Goal: Task Accomplishment & Management: Manage account settings

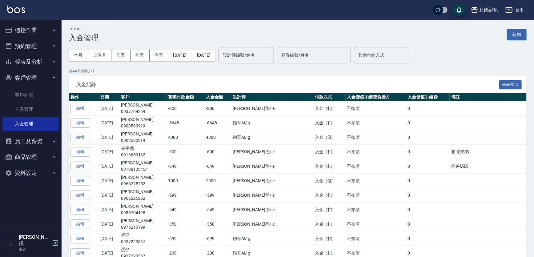
click at [40, 56] on button "報表及分析" at bounding box center [30, 62] width 57 height 16
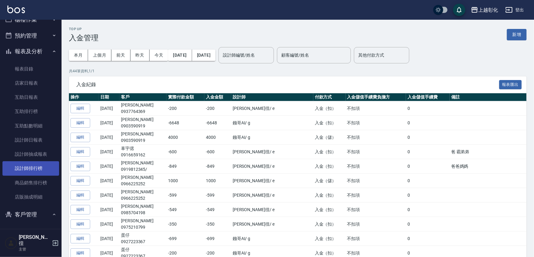
scroll to position [28, 0]
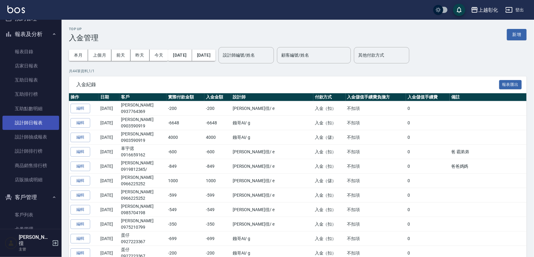
click at [30, 120] on link "設計師日報表" at bounding box center [30, 123] width 57 height 14
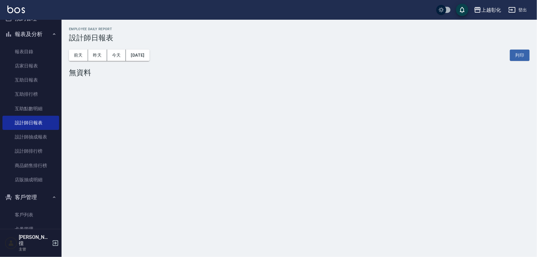
click at [97, 62] on div "前天 昨天 今天 2025/10/12 列印" at bounding box center [299, 55] width 460 height 26
click at [98, 58] on button "昨天" at bounding box center [97, 55] width 19 height 11
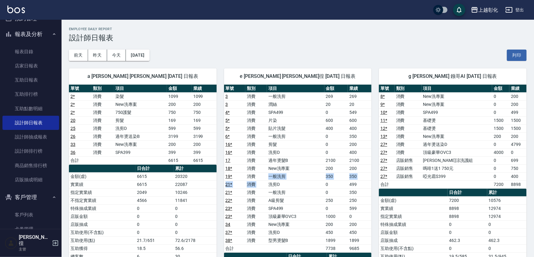
click at [271, 193] on tbody "3 消費 一般洗剪 269 269 3 消費 潤絲 20 20 4 * 消費 SPA499 0 549 5 * 消費 片染 600 600 5 * 消費 貼片…" at bounding box center [298, 172] width 148 height 160
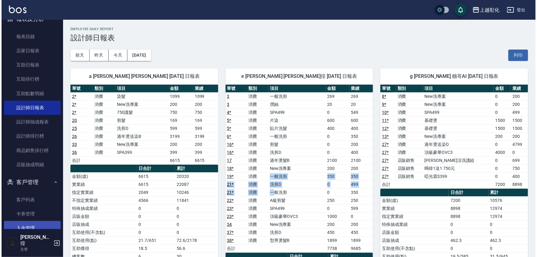
scroll to position [56, 0]
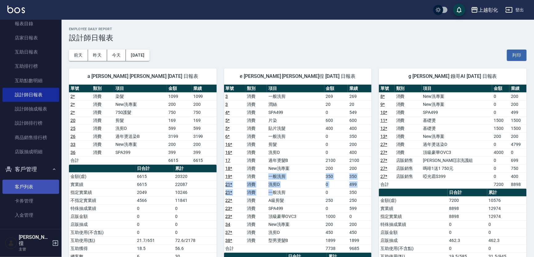
click at [16, 188] on link "客戶列表" at bounding box center [30, 187] width 57 height 14
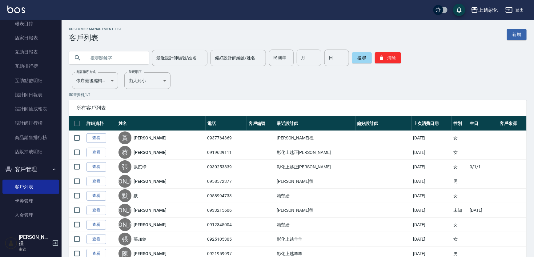
click at [89, 58] on input "text" at bounding box center [115, 58] width 58 height 17
type input "0985113722"
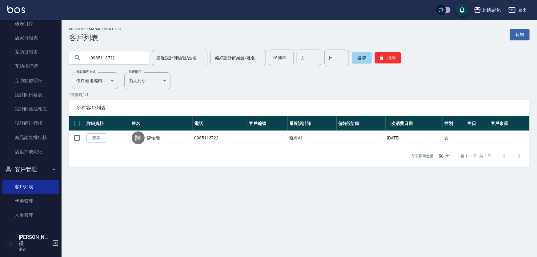
click at [101, 138] on link "查看" at bounding box center [96, 138] width 20 height 10
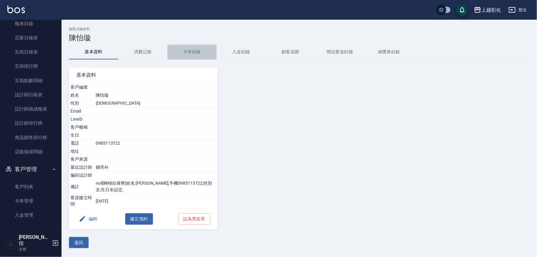
click at [194, 53] on button "卡券紀錄" at bounding box center [191, 52] width 49 height 15
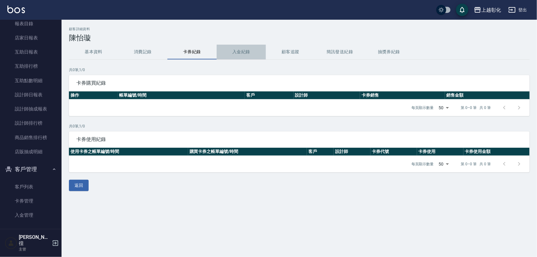
click at [234, 51] on button "入金紀錄" at bounding box center [241, 52] width 49 height 15
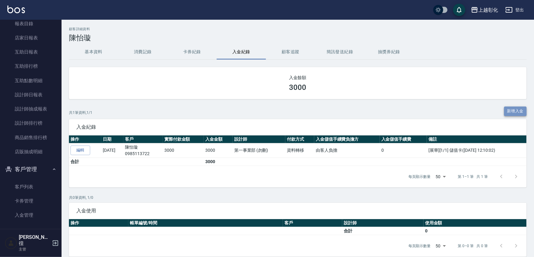
click at [513, 110] on button "新增入金" at bounding box center [515, 111] width 23 height 10
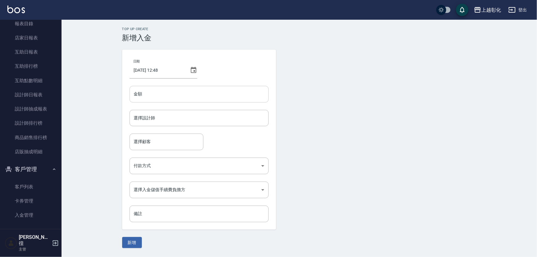
click at [178, 91] on input "金額" at bounding box center [198, 94] width 139 height 17
click at [145, 123] on div "選擇設計師" at bounding box center [198, 118] width 139 height 16
type input "-400"
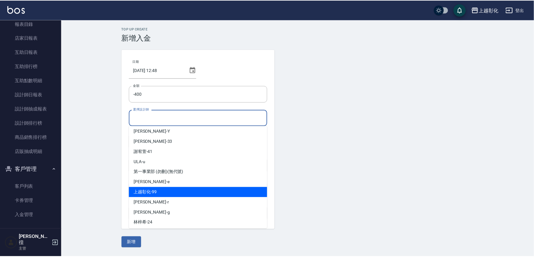
scroll to position [34, 0]
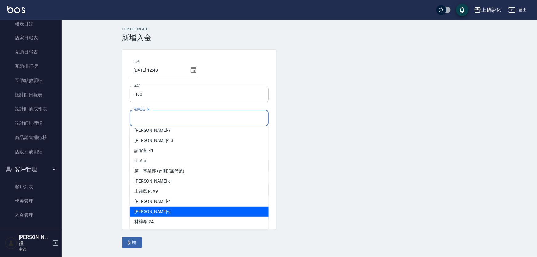
click at [157, 212] on div "Gary -g" at bounding box center [198, 211] width 139 height 10
type input "Gary-g"
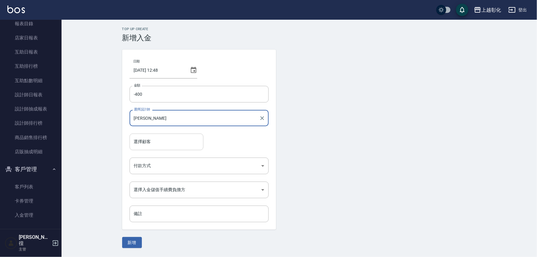
click at [147, 144] on input "選擇顧客" at bounding box center [166, 141] width 68 height 11
drag, startPoint x: 149, startPoint y: 132, endPoint x: 149, endPoint y: 137, distance: 5.0
click at [149, 133] on form "選擇設計師 Gary-g 選擇設計師" at bounding box center [198, 122] width 139 height 24
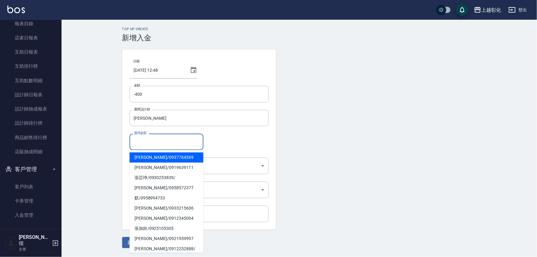
click at [148, 144] on input "選擇顧客" at bounding box center [166, 141] width 68 height 11
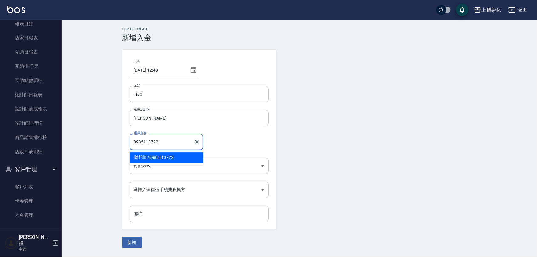
click at [157, 158] on span "陳怡璇 / 0985113722" at bounding box center [166, 157] width 74 height 10
type input "陳怡璇/0985113722"
click at [153, 167] on body "上越彰化 登出 櫃檯作業 打帳單 帳單列表 現金收支登錄 材料自購登錄 每日結帳 排班表 現場電腦打卡 預約管理 預約管理 單日預約紀錄 單週預約紀錄 報表及…" at bounding box center [268, 128] width 537 height 257
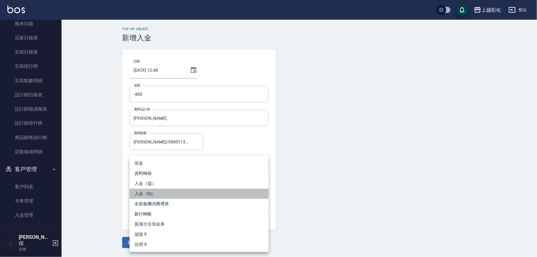
click at [142, 193] on li "入金（扣）" at bounding box center [198, 194] width 139 height 10
type input "入金（扣）"
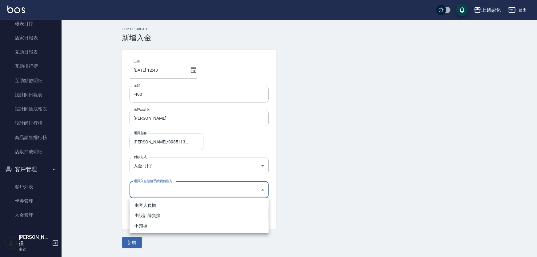
click at [144, 187] on body "上越彰化 登出 櫃檯作業 打帳單 帳單列表 現金收支登錄 材料自購登錄 每日結帳 排班表 現場電腦打卡 預約管理 預約管理 單日預約紀錄 單週預約紀錄 報表及…" at bounding box center [268, 128] width 537 height 257
click at [145, 225] on li "不扣項" at bounding box center [198, 226] width 139 height 10
type input "WITHOUTHANDLINGFEE"
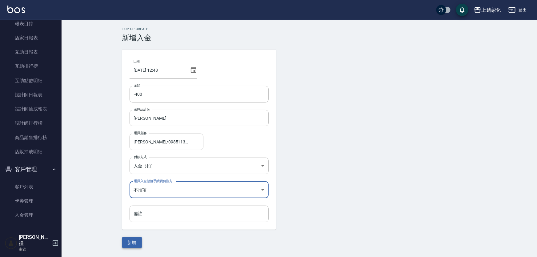
click at [132, 243] on button "新增" at bounding box center [132, 242] width 20 height 11
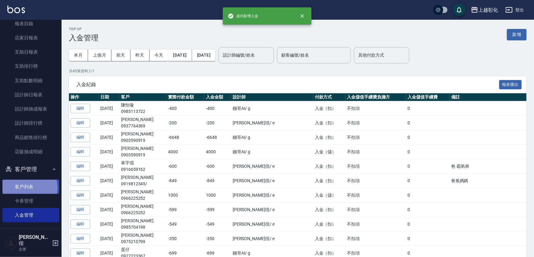
click at [23, 188] on link "客戶列表" at bounding box center [30, 187] width 57 height 14
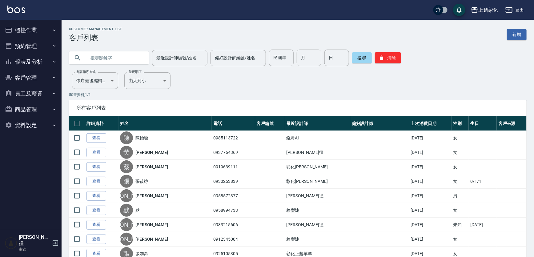
click at [99, 138] on link "查看" at bounding box center [96, 138] width 20 height 10
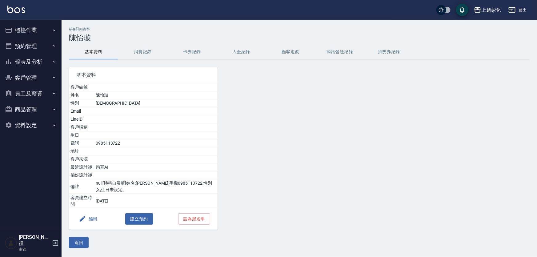
click at [145, 53] on button "消費記錄" at bounding box center [142, 52] width 49 height 15
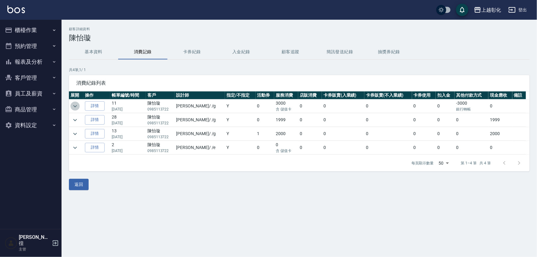
click at [74, 103] on icon "expand row" at bounding box center [74, 105] width 7 height 7
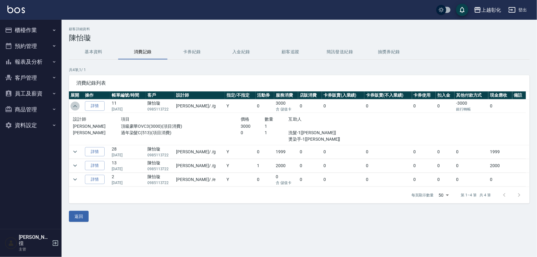
drag, startPoint x: 74, startPoint y: 107, endPoint x: 89, endPoint y: 102, distance: 16.1
click at [74, 107] on icon "expand row" at bounding box center [74, 105] width 7 height 7
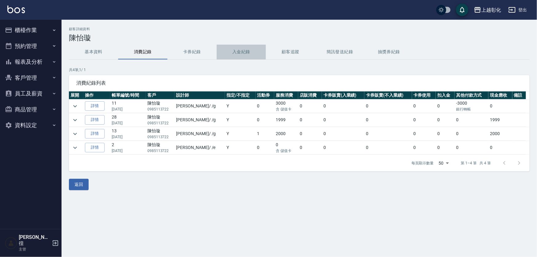
click at [237, 55] on button "入金紀錄" at bounding box center [241, 52] width 49 height 15
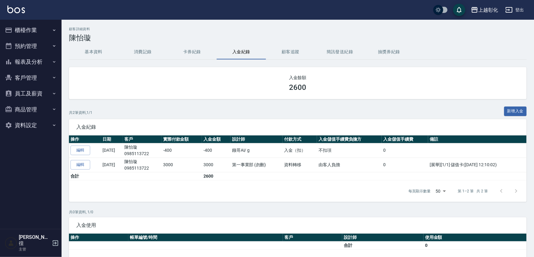
click at [98, 52] on button "基本資料" at bounding box center [93, 52] width 49 height 15
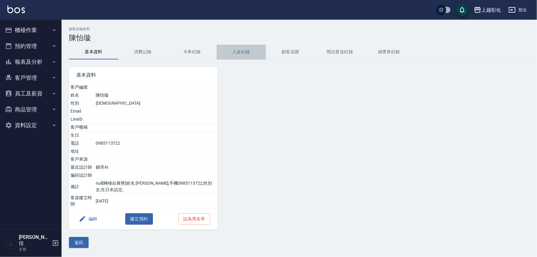
click at [245, 52] on button "入金紀錄" at bounding box center [241, 52] width 49 height 15
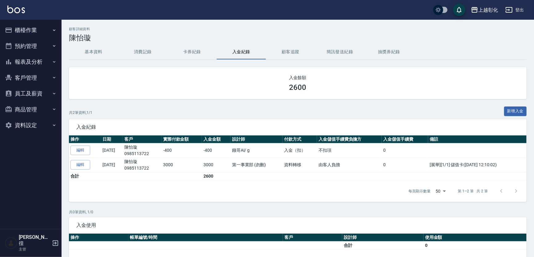
click at [139, 52] on button "消費記錄" at bounding box center [142, 52] width 49 height 15
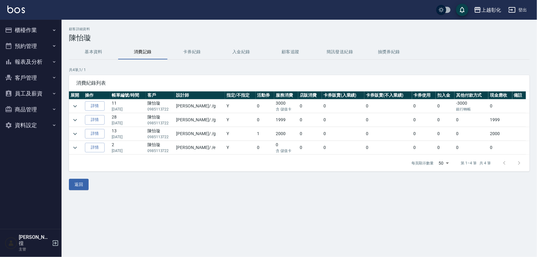
click at [68, 105] on div "顧客詳細資料 陳怡璇 基本資料 消費記錄 卡券紀錄 入金紀錄 顧客追蹤 簡訊發送紀錄 抽獎券紀錄 共 4 筆, 1 / 1 消費紀錄列表 展開 操作 帳單編號…" at bounding box center [299, 108] width 475 height 163
click at [74, 120] on icon "expand row" at bounding box center [75, 120] width 4 height 2
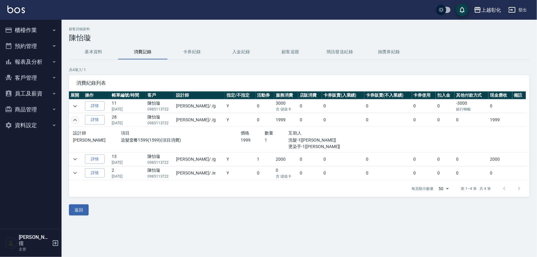
click at [76, 122] on icon "expand row" at bounding box center [74, 119] width 7 height 7
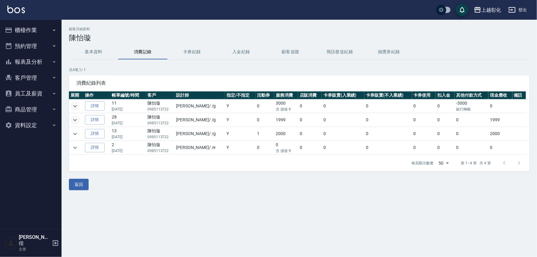
click at [71, 105] on icon "expand row" at bounding box center [74, 105] width 7 height 7
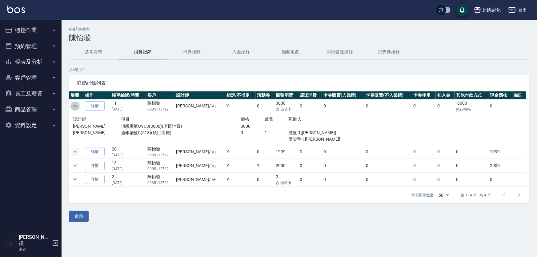
click at [71, 105] on icon "expand row" at bounding box center [74, 105] width 7 height 7
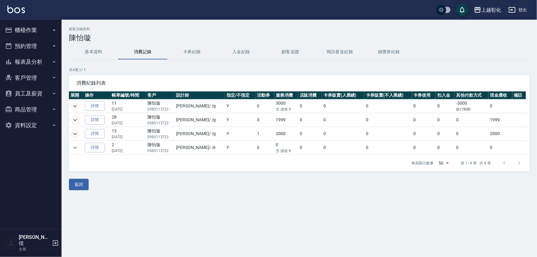
click at [72, 131] on icon "expand row" at bounding box center [74, 133] width 7 height 7
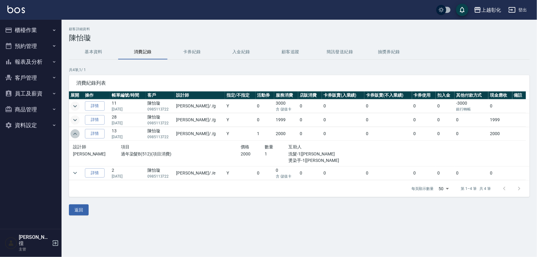
click at [72, 130] on icon "expand row" at bounding box center [74, 133] width 7 height 7
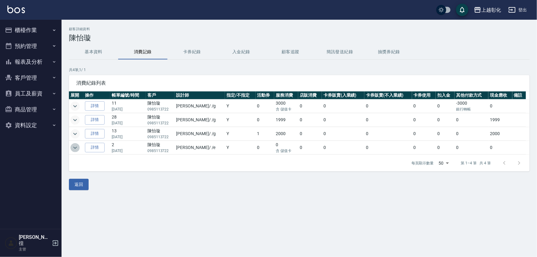
click at [76, 147] on icon "expand row" at bounding box center [75, 147] width 4 height 2
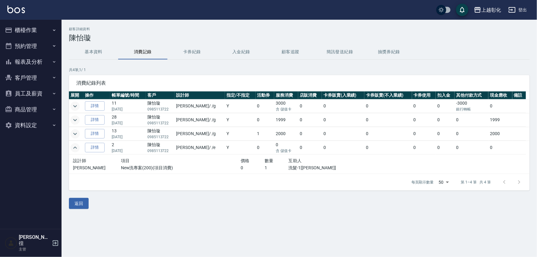
drag, startPoint x: 76, startPoint y: 147, endPoint x: 64, endPoint y: 125, distance: 24.4
click at [75, 146] on icon "expand row" at bounding box center [75, 147] width 4 height 2
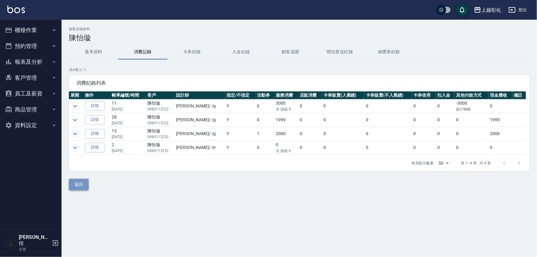
click at [76, 183] on button "返回" at bounding box center [79, 184] width 20 height 11
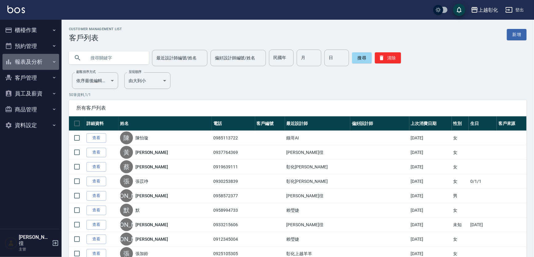
click at [32, 62] on button "報表及分析" at bounding box center [30, 62] width 57 height 16
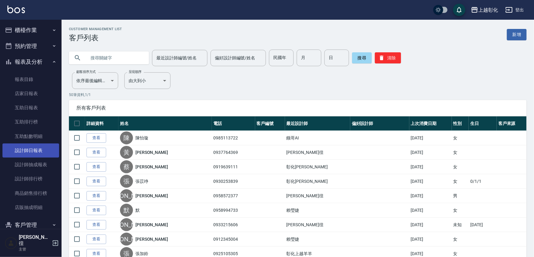
click at [34, 147] on link "設計師日報表" at bounding box center [30, 150] width 57 height 14
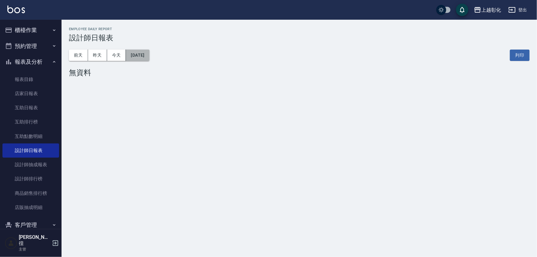
click at [141, 56] on button "[DATE]" at bounding box center [137, 55] width 23 height 11
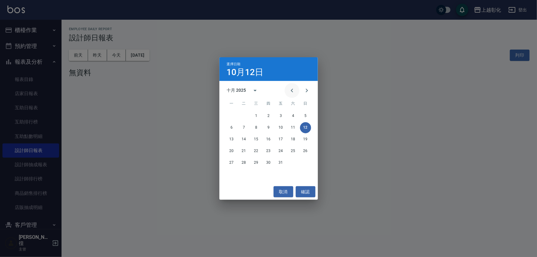
click at [292, 89] on icon "Previous month" at bounding box center [292, 91] width 2 height 4
click at [230, 161] on button "29" at bounding box center [231, 162] width 11 height 11
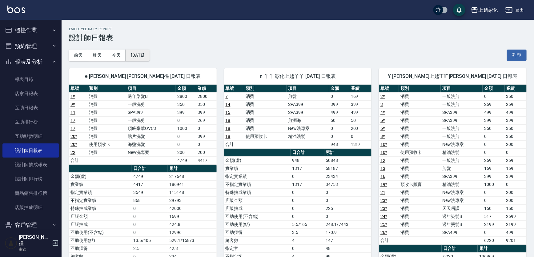
click at [140, 57] on button "[DATE]" at bounding box center [137, 55] width 23 height 11
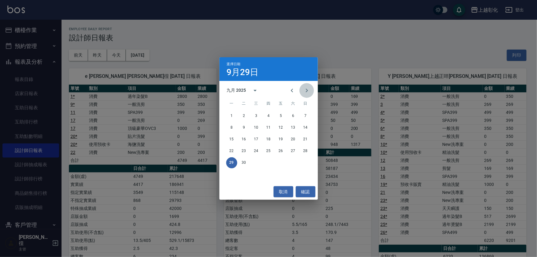
click at [306, 90] on icon "Next month" at bounding box center [306, 90] width 7 height 7
click at [265, 114] on button "2" at bounding box center [268, 115] width 11 height 11
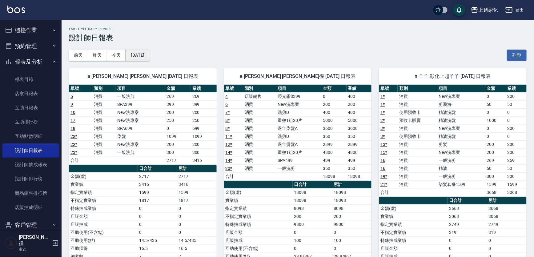
click at [145, 58] on button "[DATE]" at bounding box center [137, 55] width 23 height 11
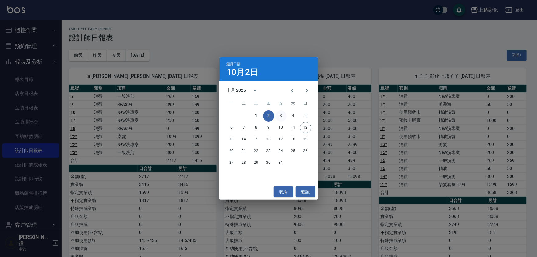
click at [283, 117] on button "3" at bounding box center [280, 115] width 11 height 11
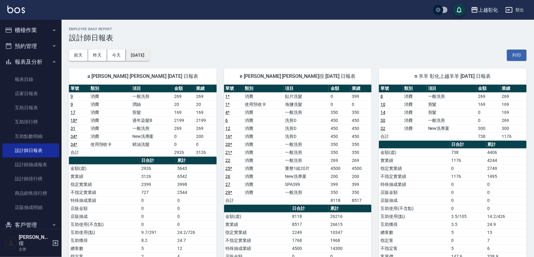
click at [143, 53] on button "[DATE]" at bounding box center [137, 55] width 23 height 11
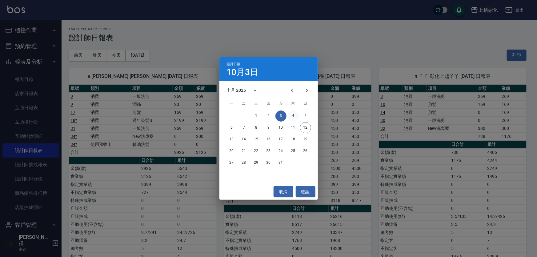
click at [290, 117] on button "4" at bounding box center [293, 115] width 11 height 11
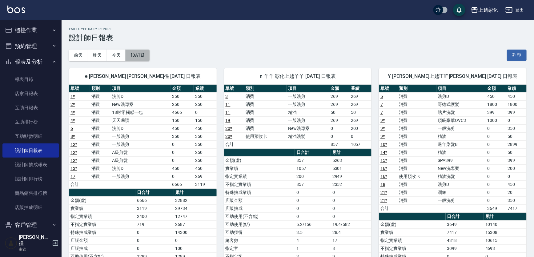
click at [145, 54] on button "[DATE]" at bounding box center [137, 55] width 23 height 11
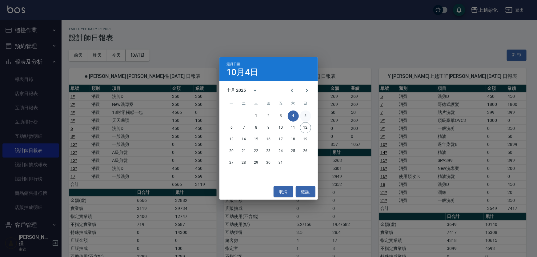
click at [306, 119] on button "5" at bounding box center [305, 115] width 11 height 11
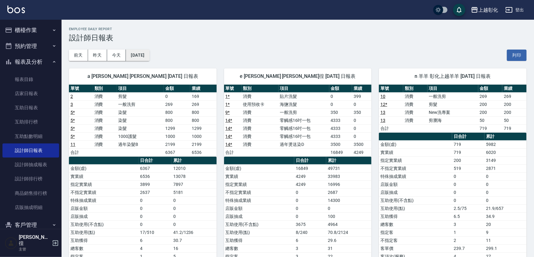
click at [144, 60] on button "[DATE]" at bounding box center [137, 55] width 23 height 11
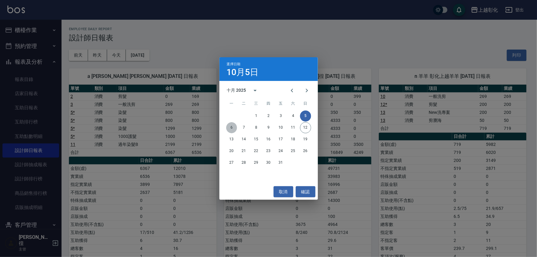
click at [230, 126] on button "6" at bounding box center [231, 127] width 11 height 11
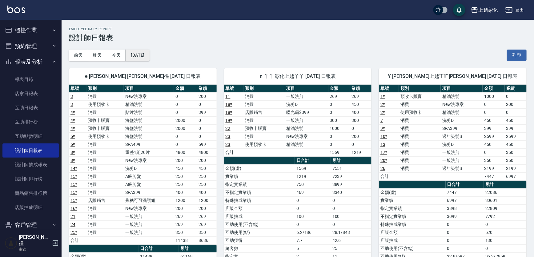
click at [148, 57] on button "[DATE]" at bounding box center [137, 55] width 23 height 11
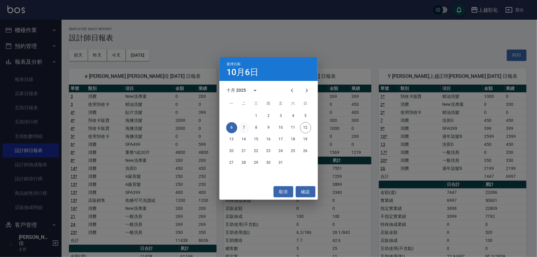
click at [243, 128] on button "7" at bounding box center [243, 127] width 11 height 11
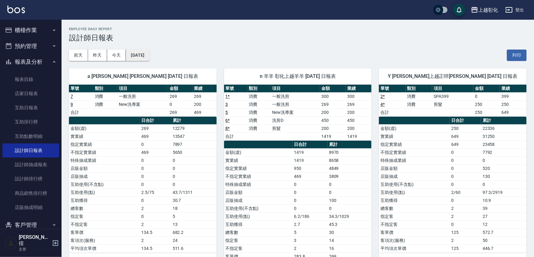
click at [147, 58] on button "[DATE]" at bounding box center [137, 55] width 23 height 11
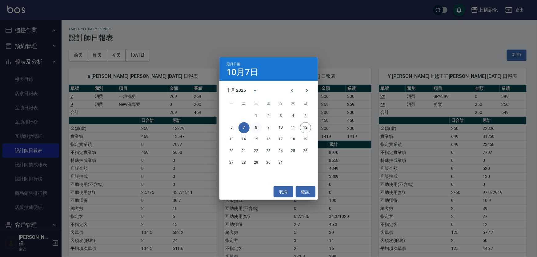
click at [255, 128] on button "8" at bounding box center [256, 127] width 11 height 11
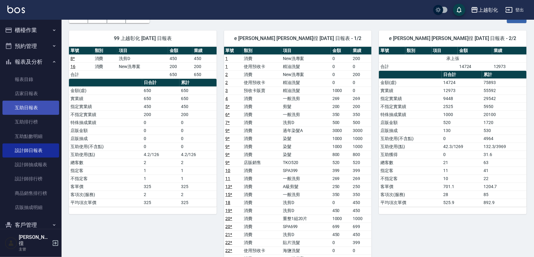
scroll to position [28, 0]
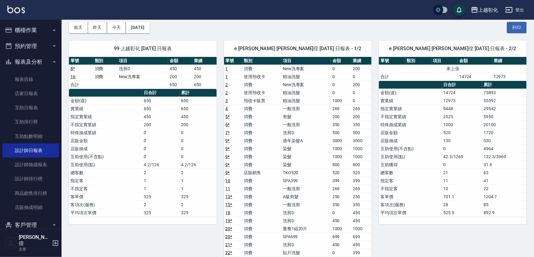
click at [24, 30] on button "櫃檯作業" at bounding box center [30, 30] width 57 height 16
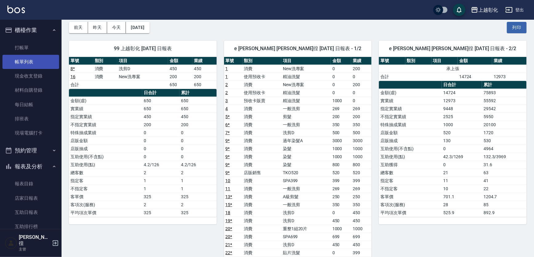
click at [26, 63] on link "帳單列表" at bounding box center [30, 62] width 57 height 14
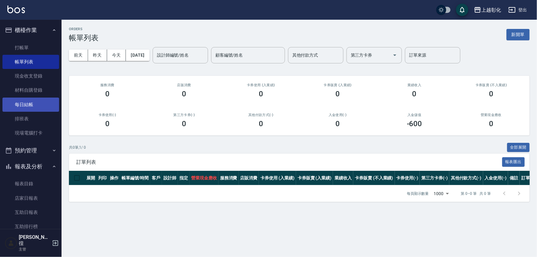
click at [25, 106] on link "每日結帳" at bounding box center [30, 104] width 57 height 14
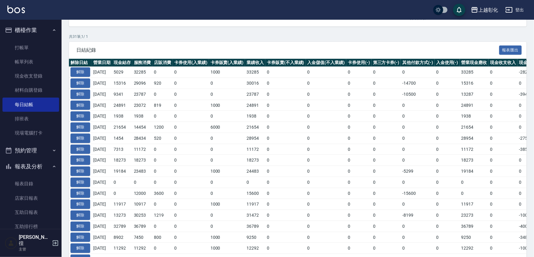
scroll to position [140, 0]
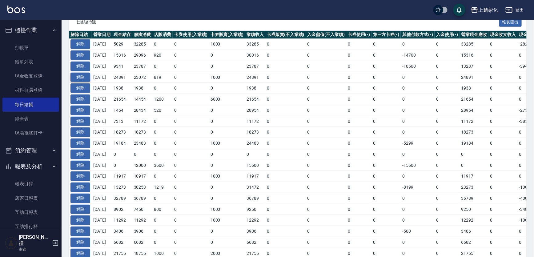
click at [77, 78] on button "解除" at bounding box center [80, 78] width 20 height 10
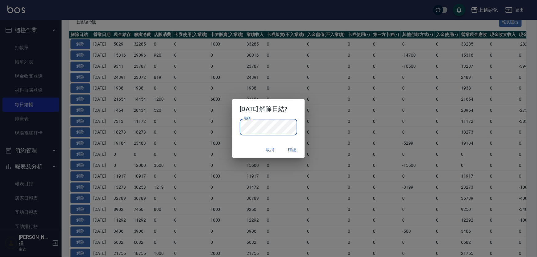
click at [292, 149] on button "確認" at bounding box center [292, 149] width 20 height 11
click at [295, 149] on button "確認" at bounding box center [292, 149] width 20 height 11
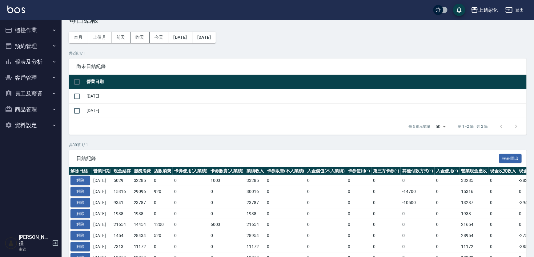
scroll to position [14, 0]
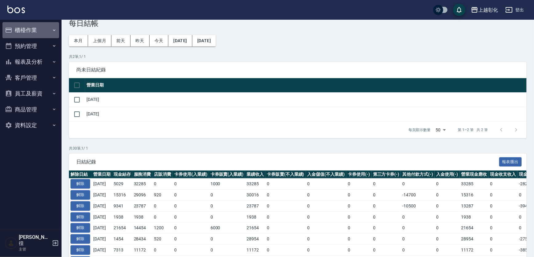
click at [22, 24] on button "櫃檯作業" at bounding box center [30, 30] width 57 height 16
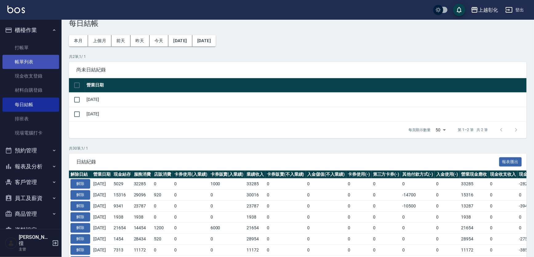
click at [33, 64] on link "帳單列表" at bounding box center [30, 62] width 57 height 14
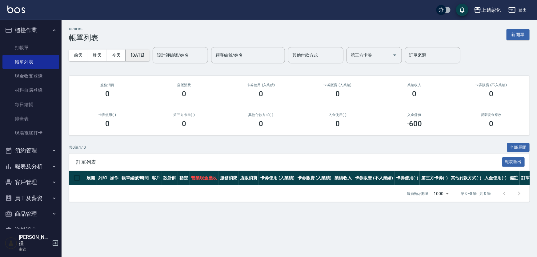
click at [141, 52] on button "[DATE]" at bounding box center [137, 55] width 23 height 11
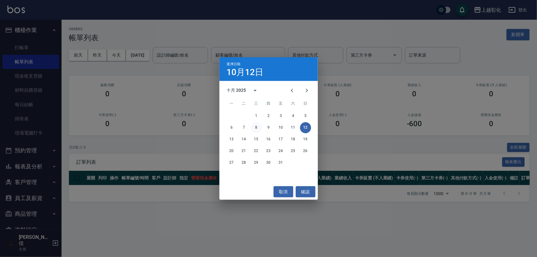
click at [256, 127] on button "8" at bounding box center [256, 127] width 11 height 11
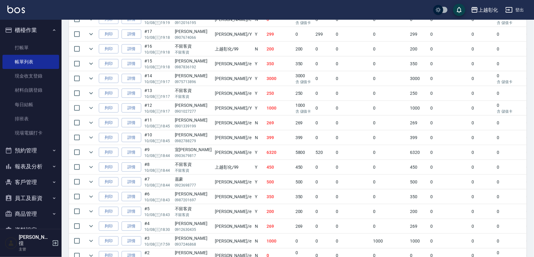
scroll to position [308, 0]
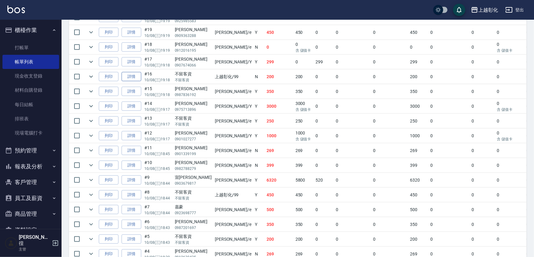
click at [135, 74] on link "詳情" at bounding box center [131, 77] width 20 height 10
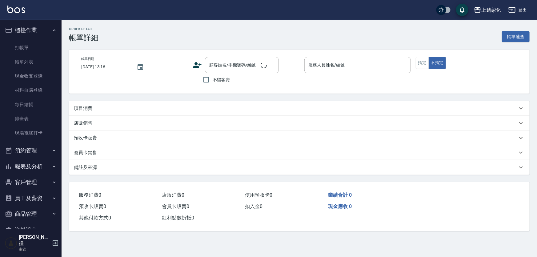
type input "2025/10/08 19:18"
checkbox input "true"
type input "上越彰化-99"
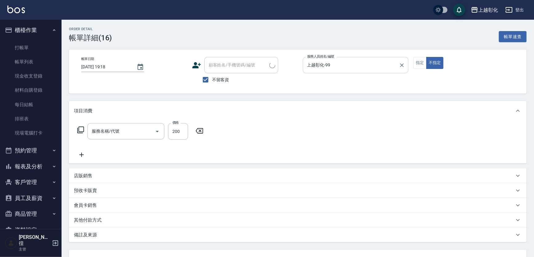
type input "New洗專案(200)"
click at [344, 68] on input "上越彰化-99" at bounding box center [350, 65] width 91 height 11
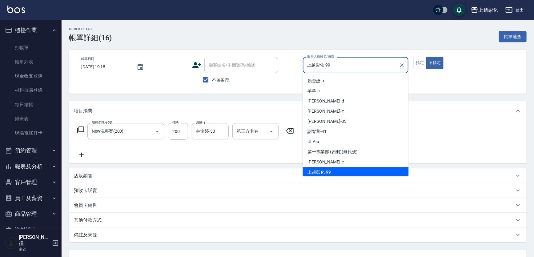
scroll to position [1, 0]
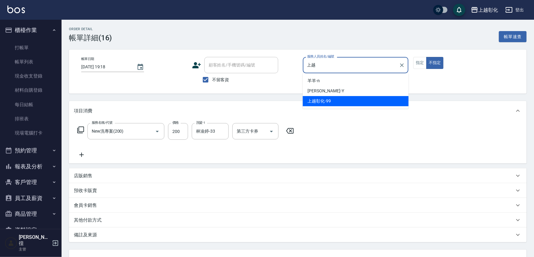
type input "上"
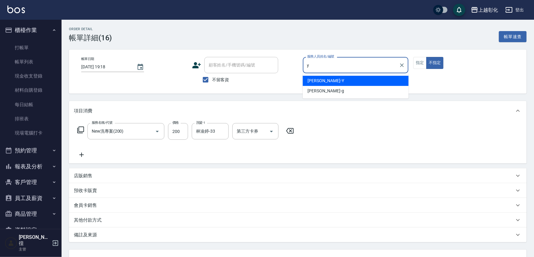
type input "YURI-Y"
type button "false"
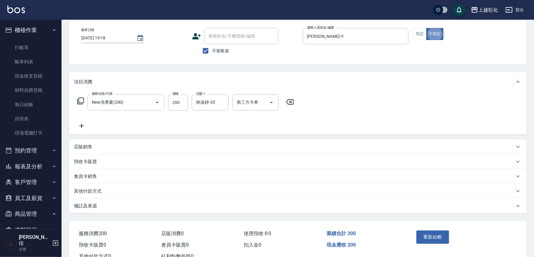
scroll to position [50, 0]
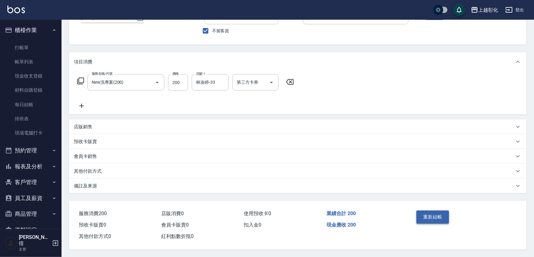
click at [432, 213] on button "重新結帳" at bounding box center [432, 216] width 33 height 13
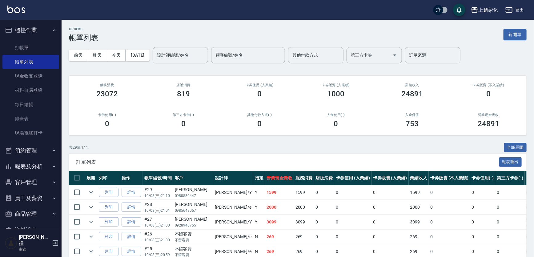
scroll to position [10, 0]
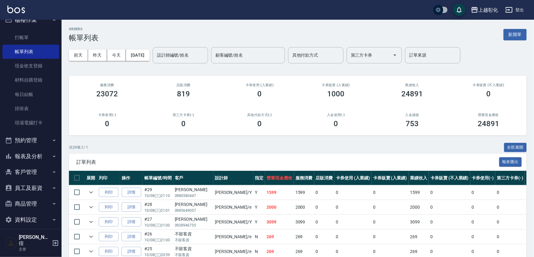
click at [22, 174] on button "客戶管理" at bounding box center [30, 172] width 57 height 16
click at [20, 141] on button "預約管理" at bounding box center [30, 140] width 57 height 16
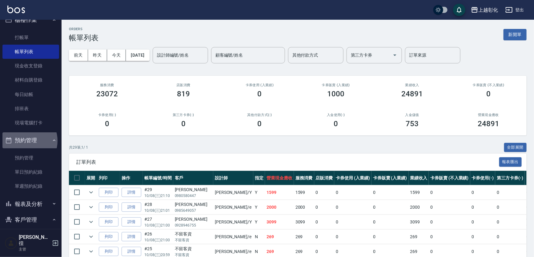
click at [24, 141] on button "預約管理" at bounding box center [30, 140] width 57 height 16
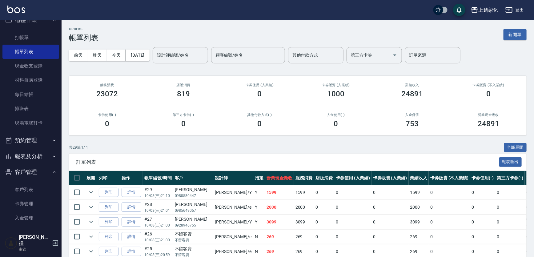
click at [18, 171] on button "客戶管理" at bounding box center [30, 172] width 57 height 16
click at [19, 154] on button "報表及分析" at bounding box center [30, 156] width 57 height 16
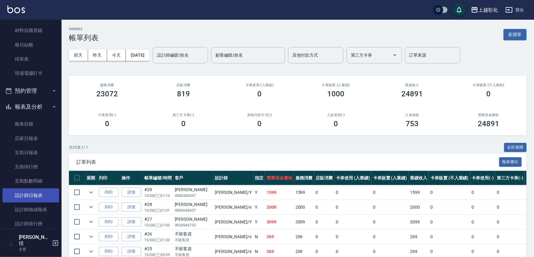
scroll to position [66, 0]
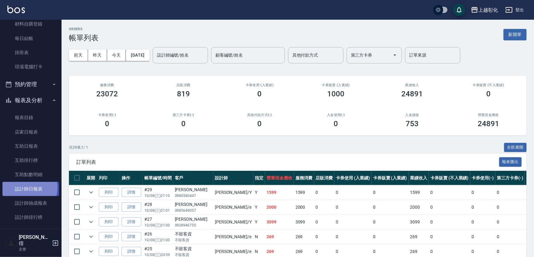
click at [24, 187] on link "設計師日報表" at bounding box center [30, 189] width 57 height 14
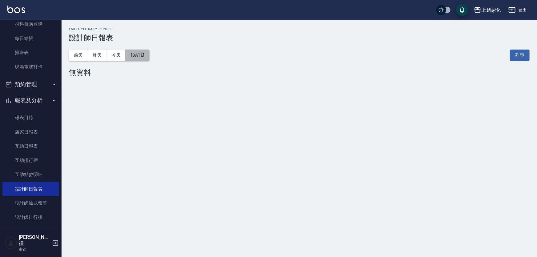
click at [141, 58] on button "[DATE]" at bounding box center [137, 55] width 23 height 11
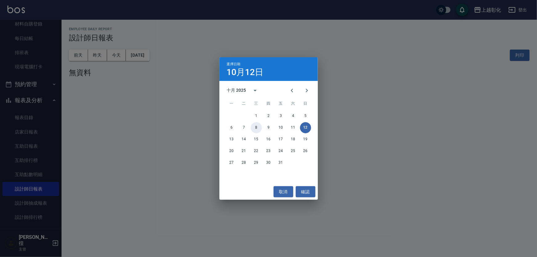
click at [255, 127] on button "8" at bounding box center [256, 127] width 11 height 11
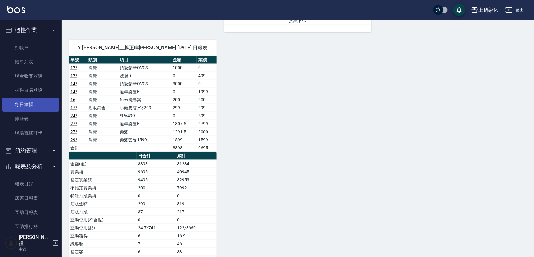
click at [18, 102] on link "每日結帳" at bounding box center [30, 104] width 57 height 14
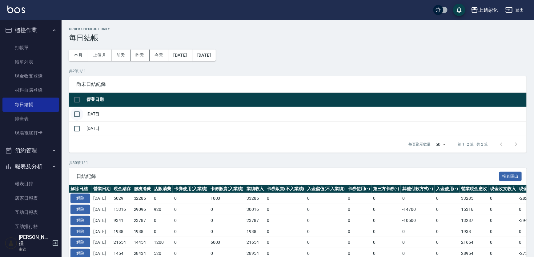
click at [78, 114] on input "checkbox" at bounding box center [76, 114] width 13 height 13
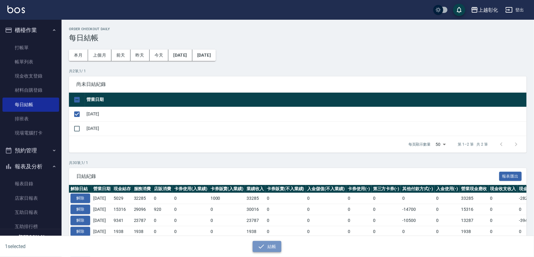
click at [264, 243] on icon "button" at bounding box center [260, 246] width 7 height 7
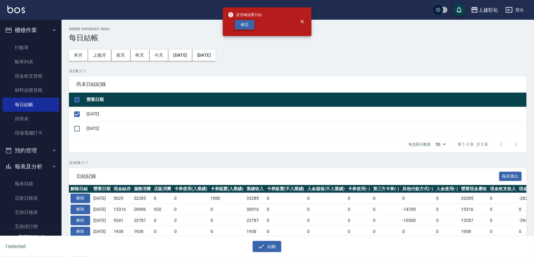
click at [246, 26] on button "確定" at bounding box center [245, 25] width 20 height 10
checkbox input "false"
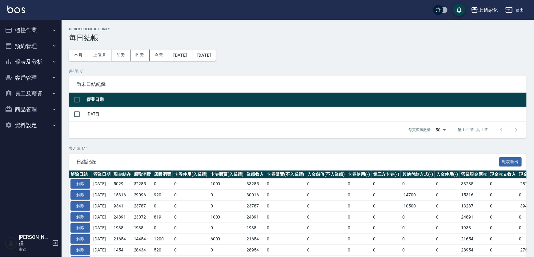
click at [24, 62] on button "報表及分析" at bounding box center [30, 62] width 57 height 16
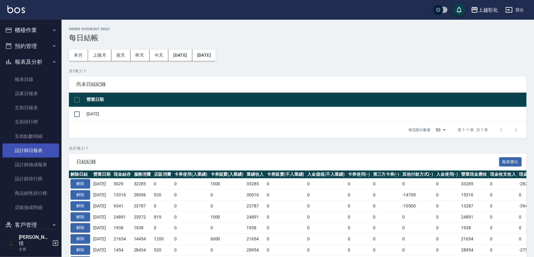
click at [29, 150] on link "設計師日報表" at bounding box center [30, 150] width 57 height 14
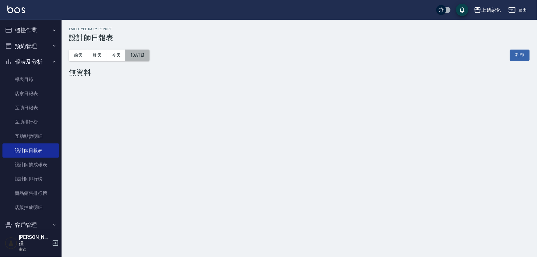
click at [141, 54] on button "[DATE]" at bounding box center [137, 55] width 23 height 11
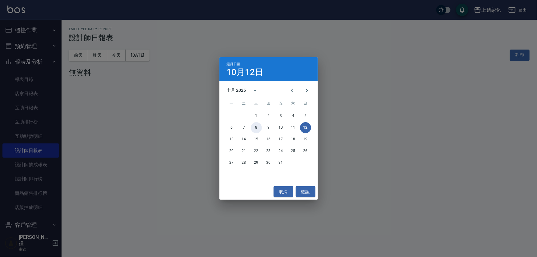
click at [255, 126] on button "8" at bounding box center [256, 127] width 11 height 11
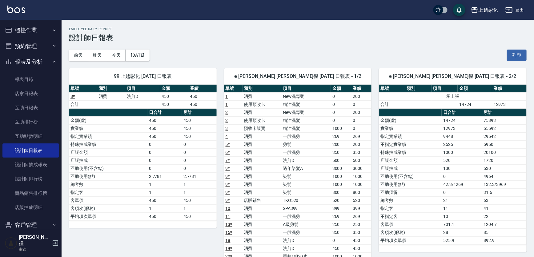
click at [146, 64] on div "99 上越彰化 [DATE] 日報表 單號 類別 項目 金額 業績 8 * 消費 洗剪D 450 450 合計 450 450 日合計 累計 金額(虛) 45…" at bounding box center [139, 200] width 155 height 279
click at [144, 56] on button "[DATE]" at bounding box center [137, 55] width 23 height 11
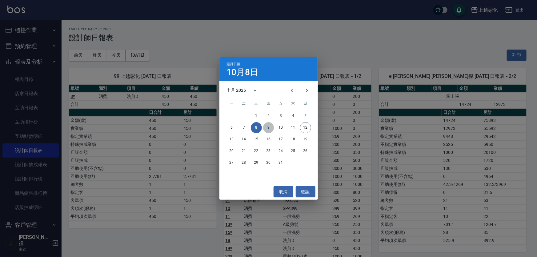
click at [266, 127] on button "9" at bounding box center [268, 127] width 11 height 11
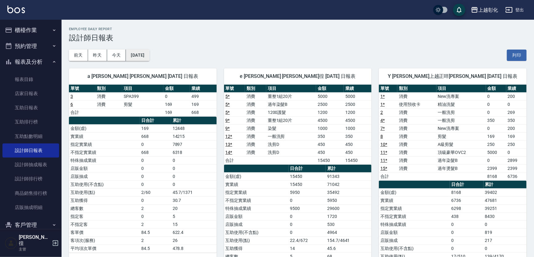
click at [142, 59] on button "[DATE]" at bounding box center [137, 55] width 23 height 11
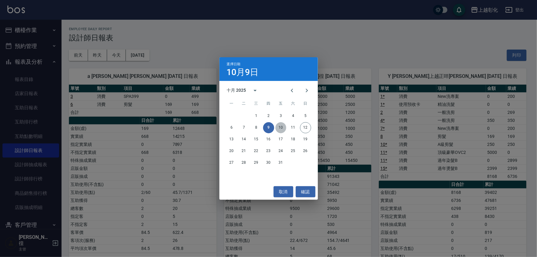
click at [279, 129] on button "10" at bounding box center [280, 127] width 11 height 11
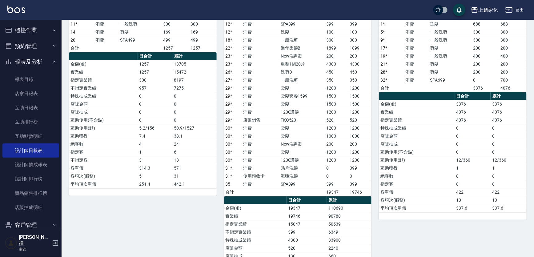
scroll to position [56, 0]
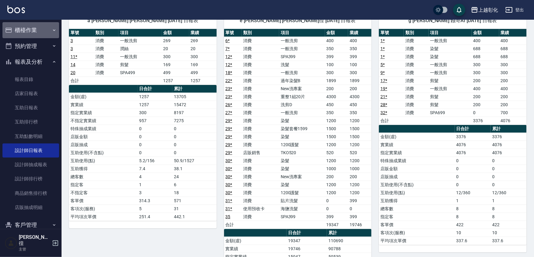
click at [31, 30] on button "櫃檯作業" at bounding box center [30, 30] width 57 height 16
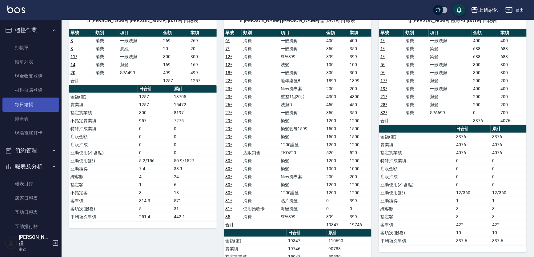
click at [26, 105] on link "每日結帳" at bounding box center [30, 104] width 57 height 14
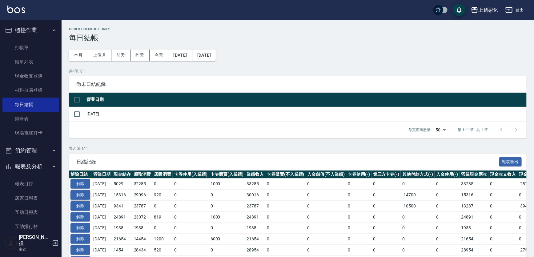
click at [81, 194] on button "解除" at bounding box center [80, 195] width 20 height 10
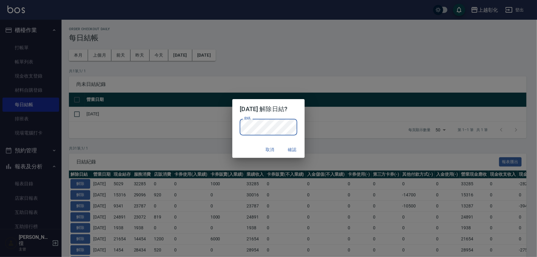
click at [293, 149] on button "確認" at bounding box center [292, 149] width 20 height 11
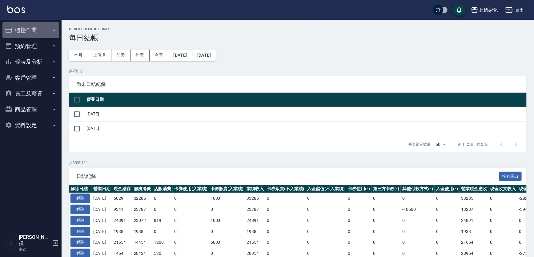
click at [28, 27] on button "櫃檯作業" at bounding box center [30, 30] width 57 height 16
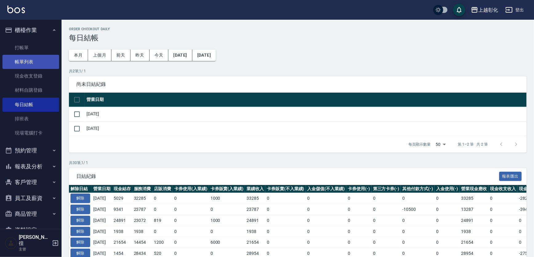
click at [29, 66] on link "帳單列表" at bounding box center [30, 62] width 57 height 14
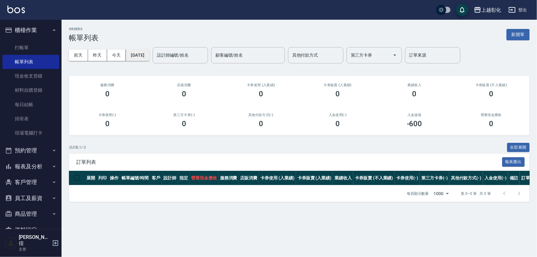
click at [142, 50] on button "[DATE]" at bounding box center [137, 55] width 23 height 11
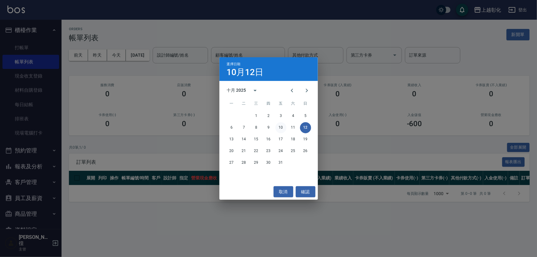
click at [277, 126] on button "10" at bounding box center [280, 127] width 11 height 11
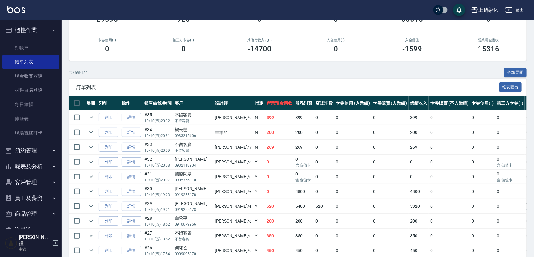
scroll to position [84, 0]
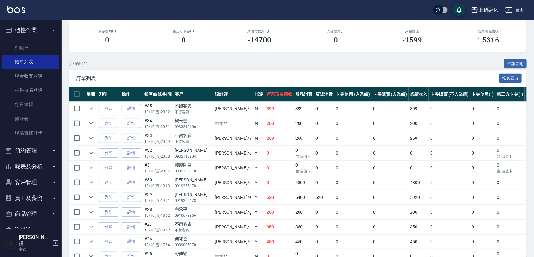
click at [132, 108] on link "詳情" at bounding box center [131, 109] width 20 height 10
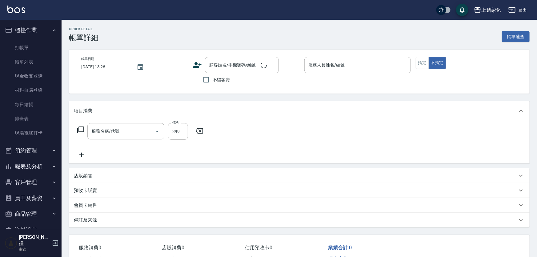
type input "2025/10/10 20:32"
checkbox input "true"
type input "allen-e"
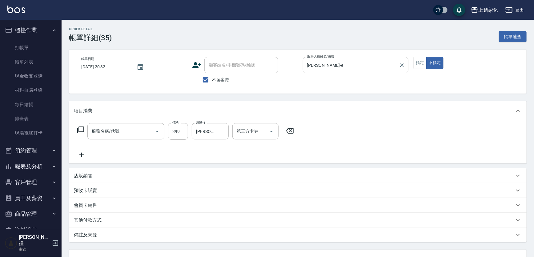
type input "SPA399(0399)"
click at [323, 66] on input "allen-e" at bounding box center [350, 65] width 91 height 11
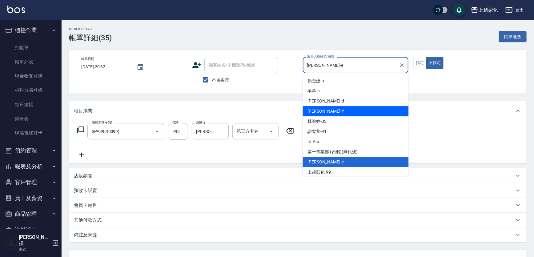
click at [313, 111] on span "YURI -Y" at bounding box center [326, 111] width 36 height 6
type input "YURI-Y"
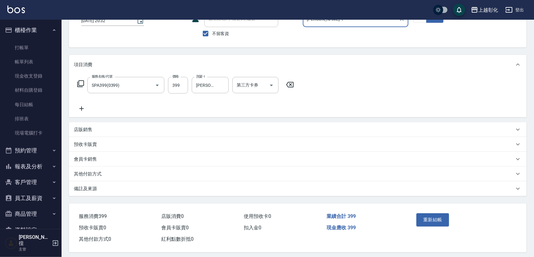
scroll to position [50, 0]
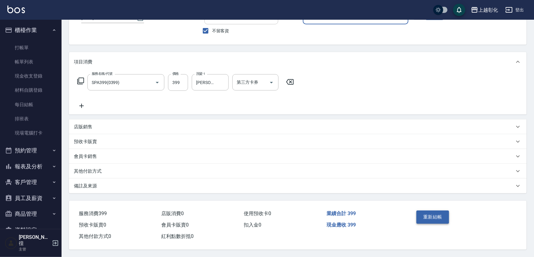
click at [426, 213] on button "重新結帳" at bounding box center [432, 216] width 33 height 13
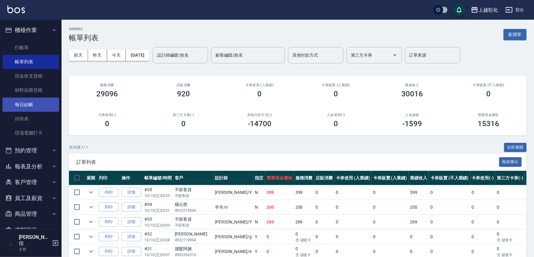
click at [12, 106] on link "每日結帳" at bounding box center [30, 104] width 57 height 14
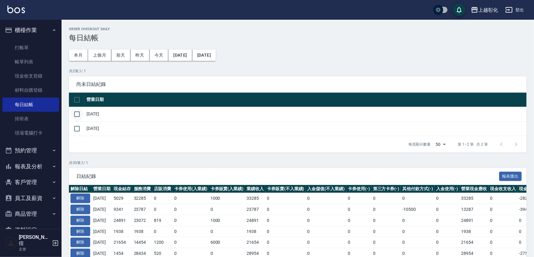
click at [77, 115] on input "checkbox" at bounding box center [76, 114] width 13 height 13
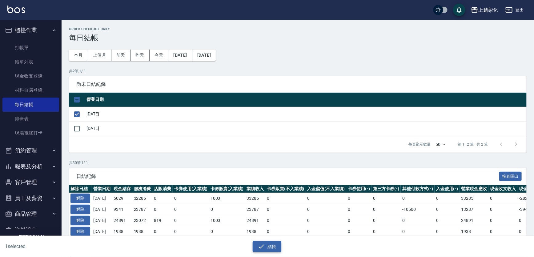
click at [266, 250] on button "結帳" at bounding box center [266, 246] width 29 height 11
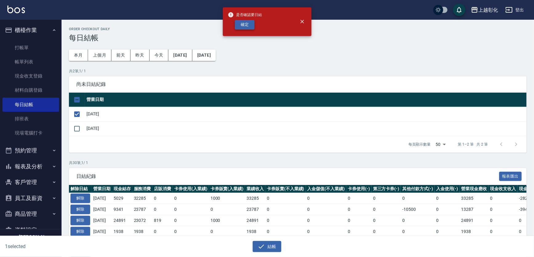
click at [246, 22] on button "確定" at bounding box center [245, 25] width 20 height 10
checkbox input "false"
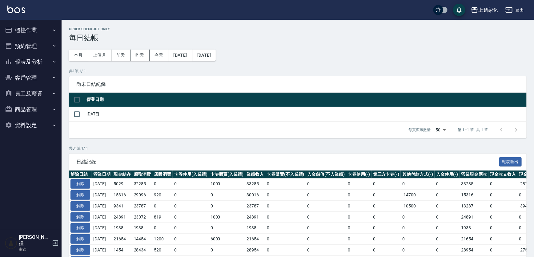
click at [22, 63] on button "報表及分析" at bounding box center [30, 62] width 57 height 16
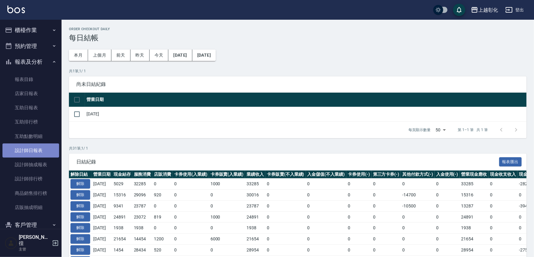
click at [32, 152] on link "設計師日報表" at bounding box center [30, 150] width 57 height 14
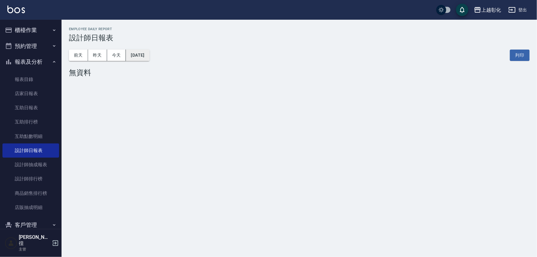
click at [139, 55] on button "[DATE]" at bounding box center [137, 55] width 23 height 11
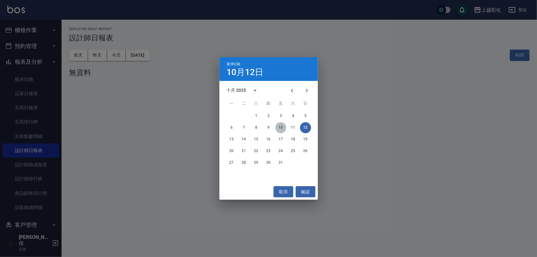
click at [282, 125] on button "10" at bounding box center [280, 127] width 11 height 11
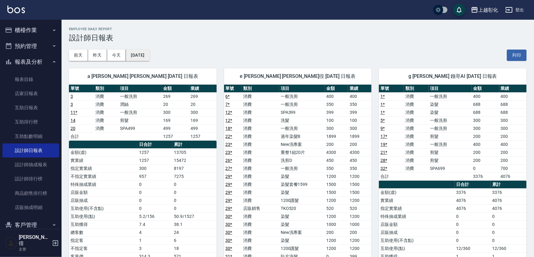
click at [144, 54] on button "[DATE]" at bounding box center [137, 55] width 23 height 11
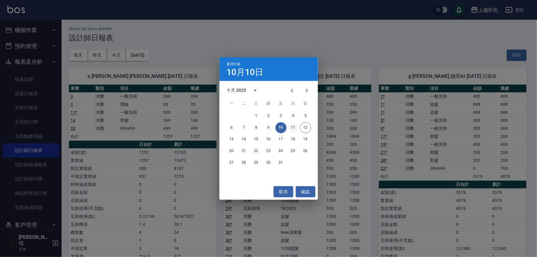
click at [291, 126] on button "11" at bounding box center [293, 127] width 11 height 11
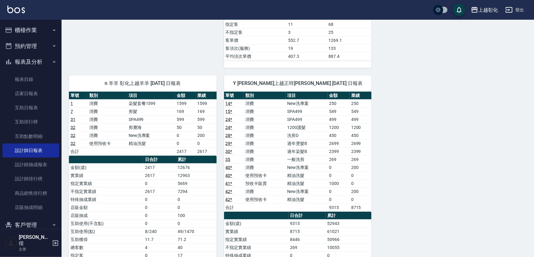
scroll to position [335, 0]
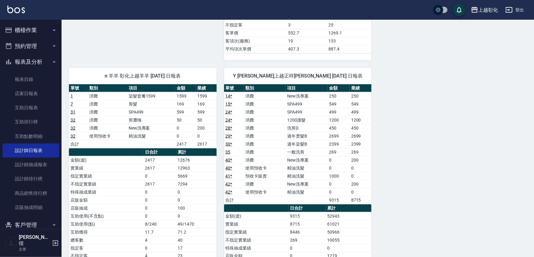
click at [440, 116] on div "a [PERSON_NAME] [PERSON_NAME] [DATE] 日報表 單號 類別 項目 金額 業績 2 * 消費 染髮 1099 1099 2 *…" at bounding box center [294, 37] width 465 height 622
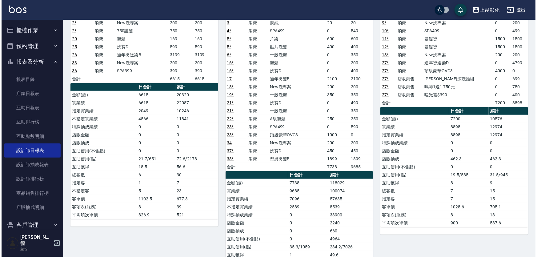
scroll to position [11, 0]
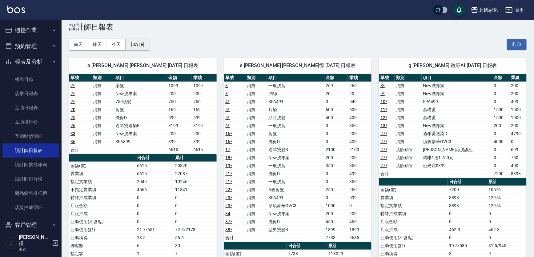
click at [148, 43] on button "[DATE]" at bounding box center [137, 44] width 23 height 11
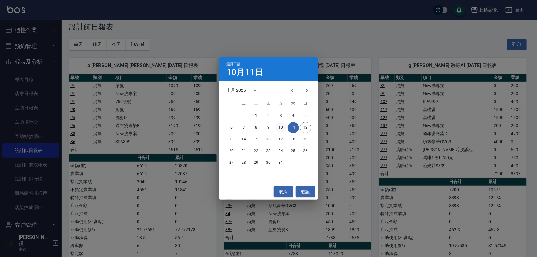
click at [280, 125] on button "10" at bounding box center [280, 127] width 11 height 11
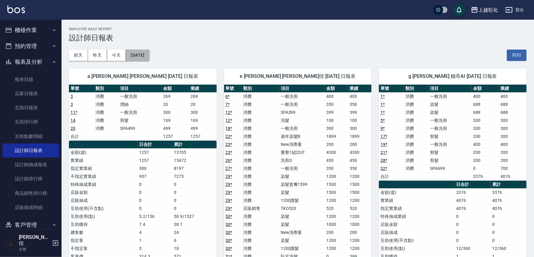
click at [147, 56] on button "[DATE]" at bounding box center [137, 55] width 23 height 11
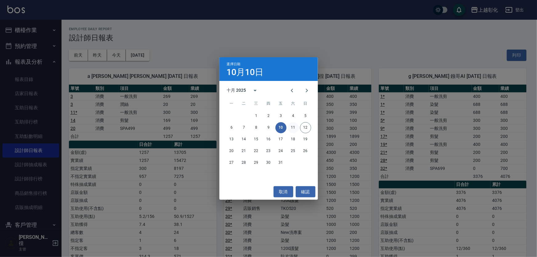
click at [288, 126] on button "11" at bounding box center [293, 127] width 11 height 11
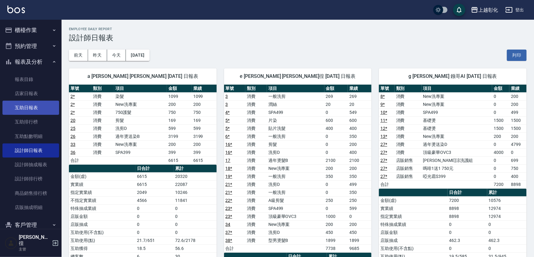
click at [30, 103] on link "互助日報表" at bounding box center [30, 108] width 57 height 14
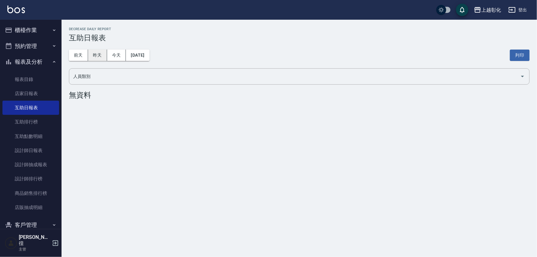
click at [93, 57] on button "昨天" at bounding box center [97, 55] width 19 height 11
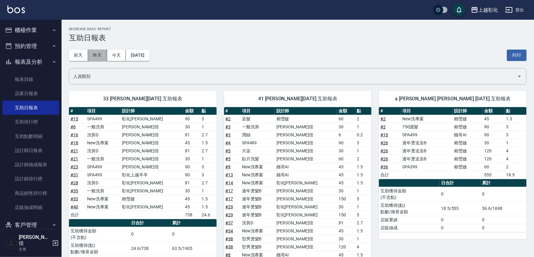
drag, startPoint x: 96, startPoint y: 58, endPoint x: 104, endPoint y: 60, distance: 8.9
click at [96, 58] on button "昨天" at bounding box center [97, 55] width 19 height 11
click at [94, 54] on button "昨天" at bounding box center [97, 55] width 19 height 11
click at [74, 55] on button "前天" at bounding box center [78, 55] width 19 height 11
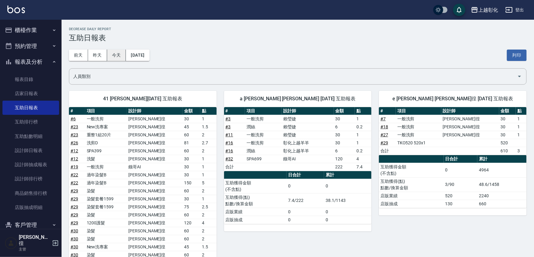
click at [110, 55] on button "今天" at bounding box center [116, 55] width 19 height 11
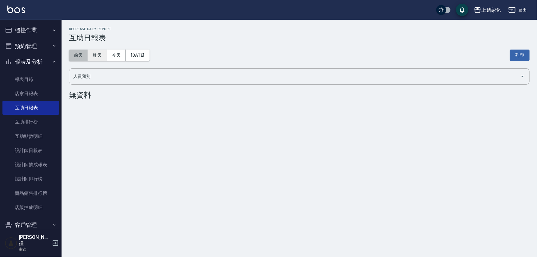
click at [87, 54] on button "前天" at bounding box center [78, 55] width 19 height 11
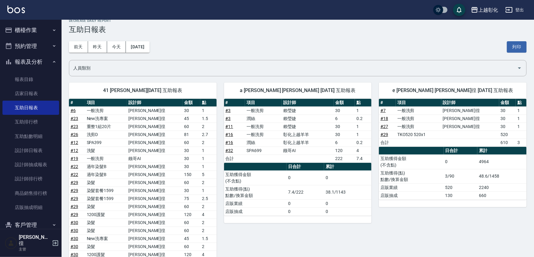
scroll to position [8, 0]
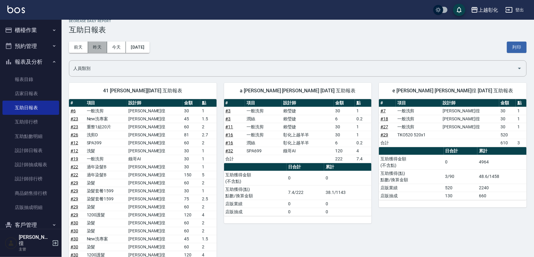
click at [94, 46] on button "昨天" at bounding box center [97, 47] width 19 height 11
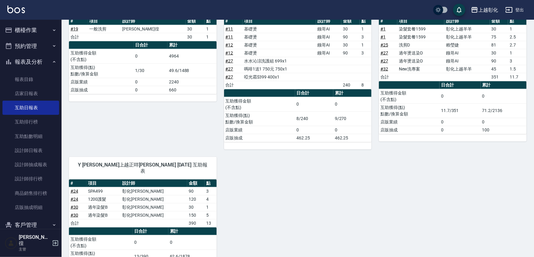
scroll to position [363, 0]
